Goal: Task Accomplishment & Management: Manage account settings

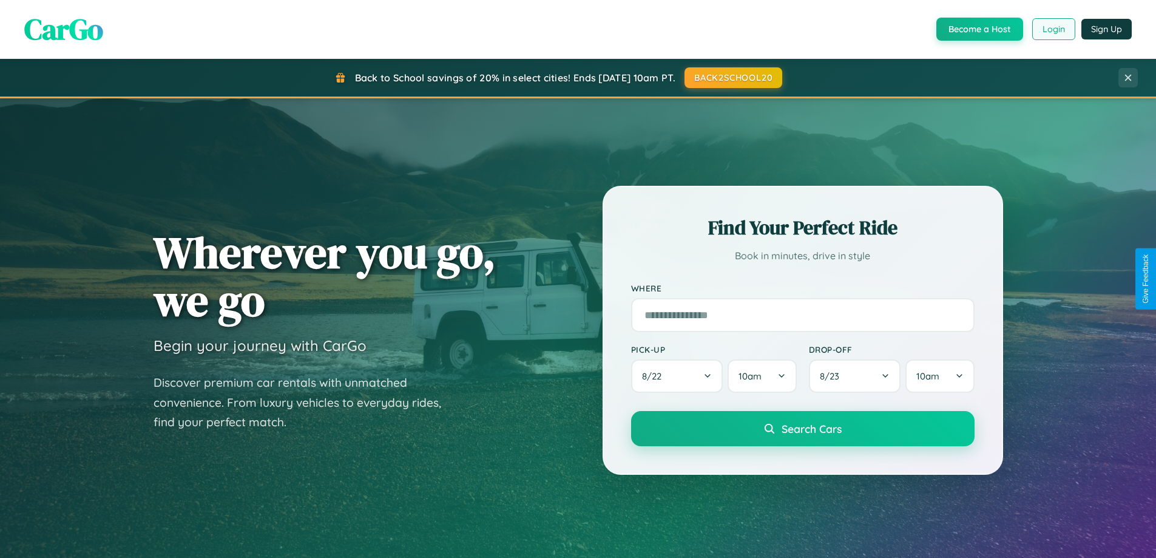
click at [1053, 29] on button "Login" at bounding box center [1053, 29] width 43 height 22
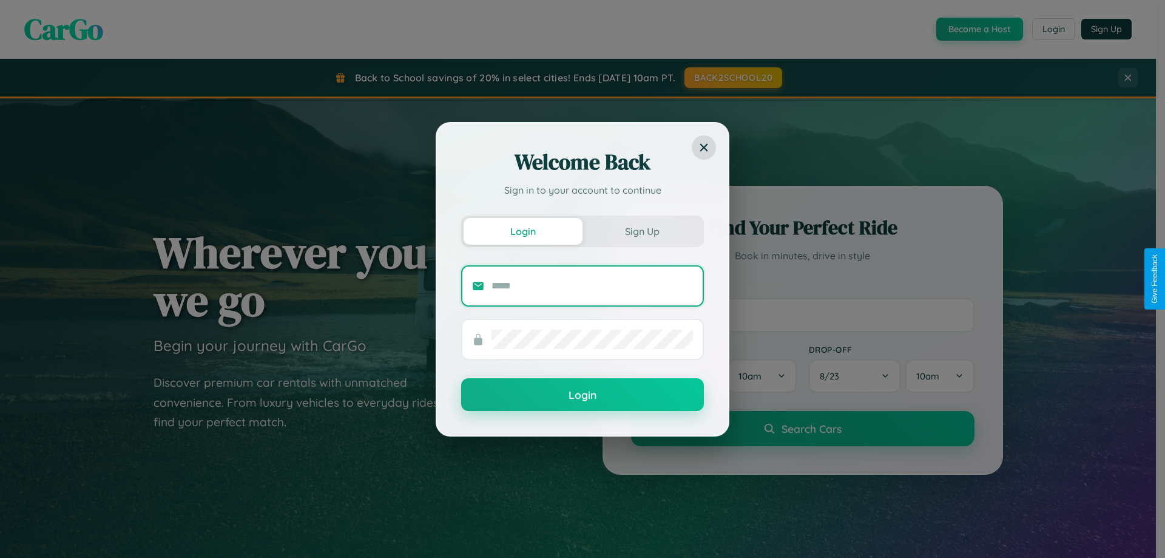
click at [592, 285] on input "text" at bounding box center [591, 285] width 201 height 19
type input "**********"
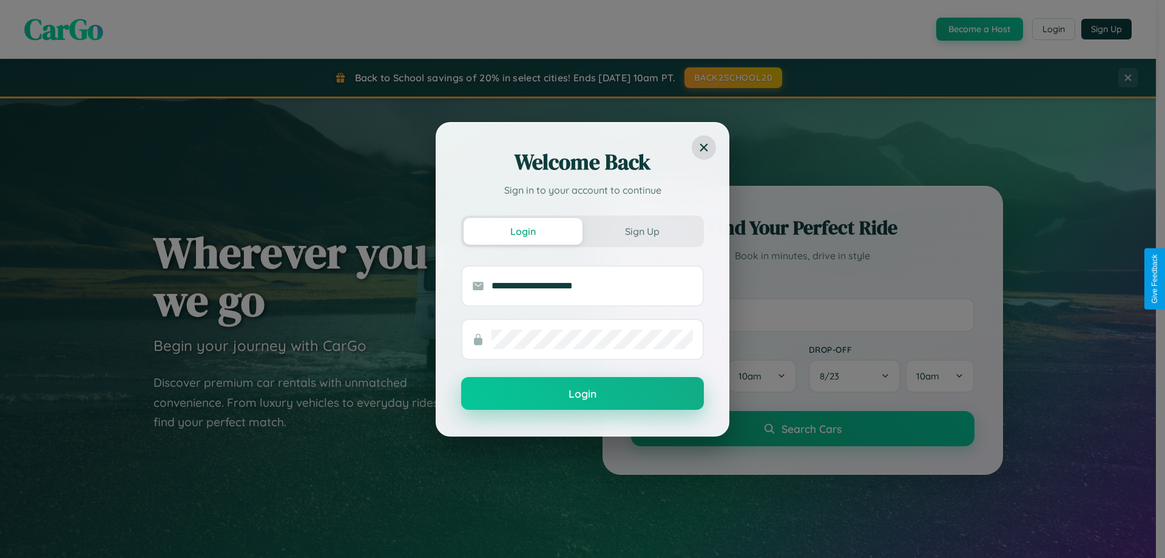
click at [582, 394] on button "Login" at bounding box center [582, 393] width 243 height 33
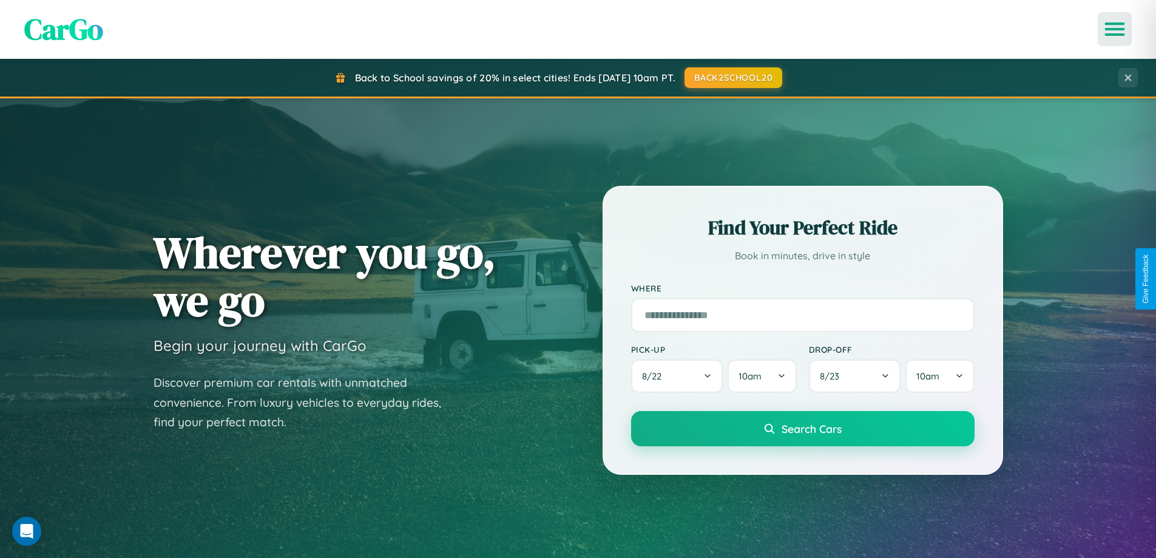
click at [1114, 29] on icon "Open menu" at bounding box center [1115, 29] width 18 height 11
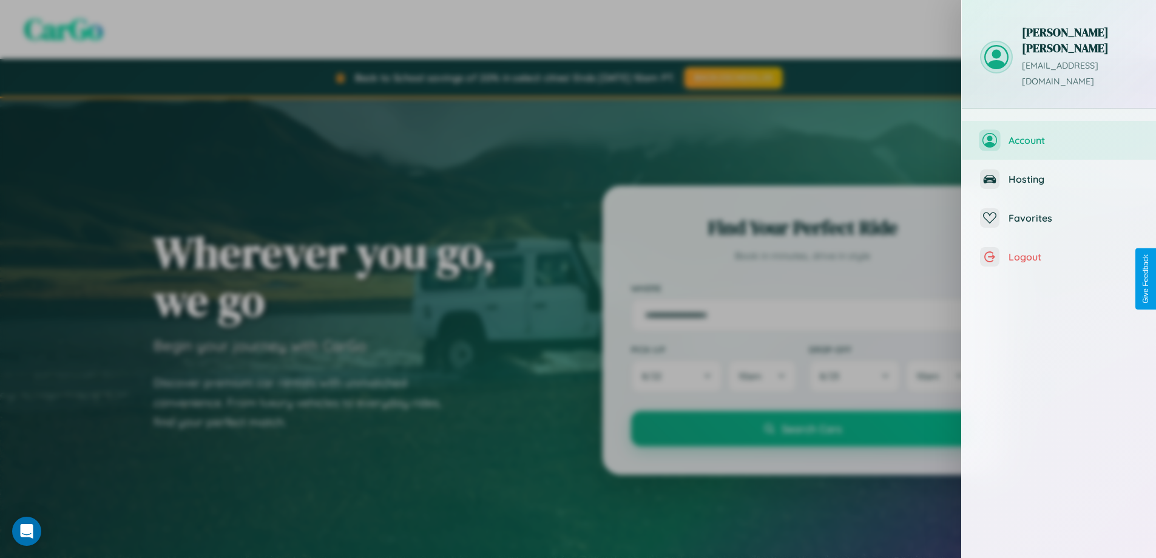
click at [1059, 134] on span "Account" at bounding box center [1072, 140] width 129 height 12
